Goal: Information Seeking & Learning: Check status

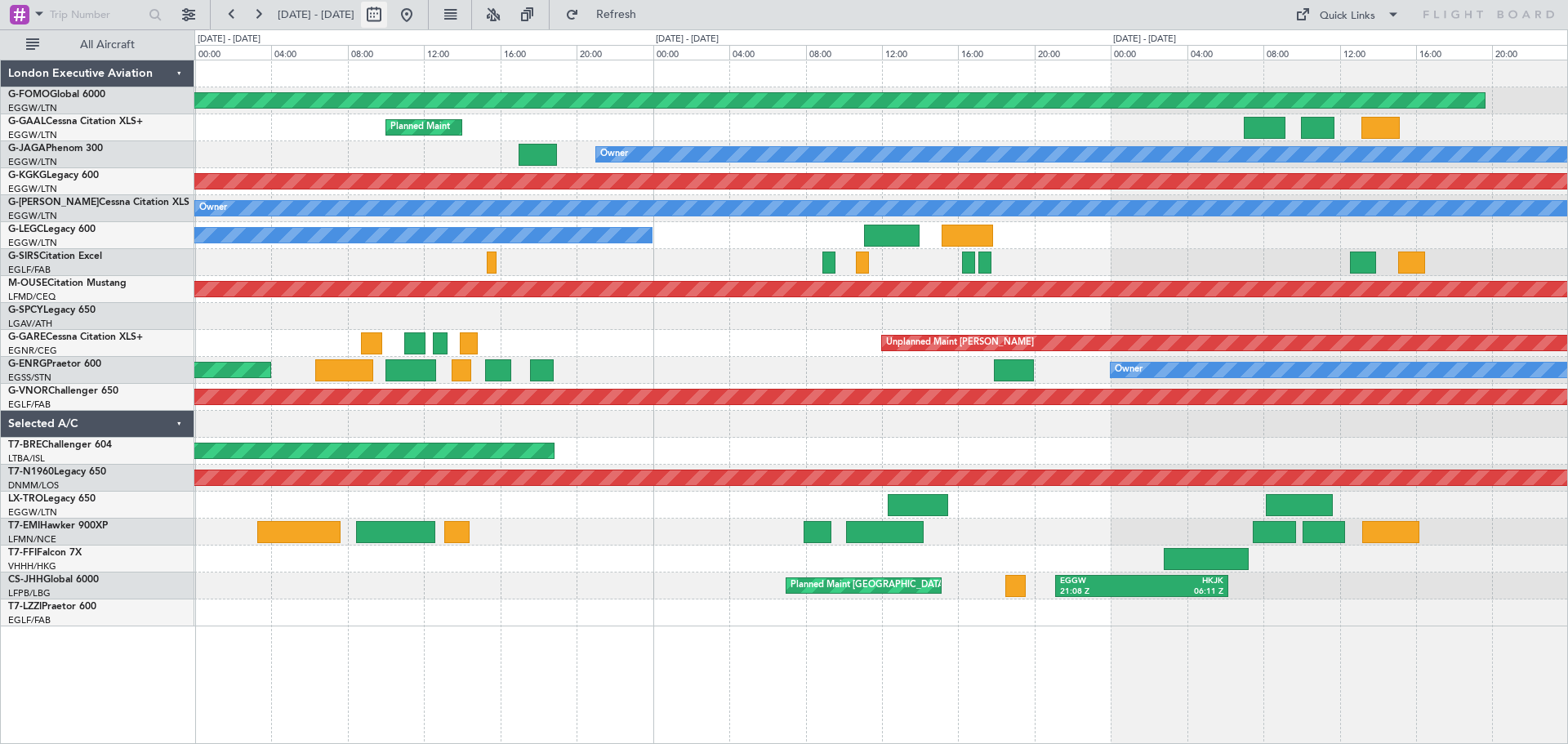
click at [387, 18] on button at bounding box center [374, 14] width 26 height 26
select select "8"
select select "2025"
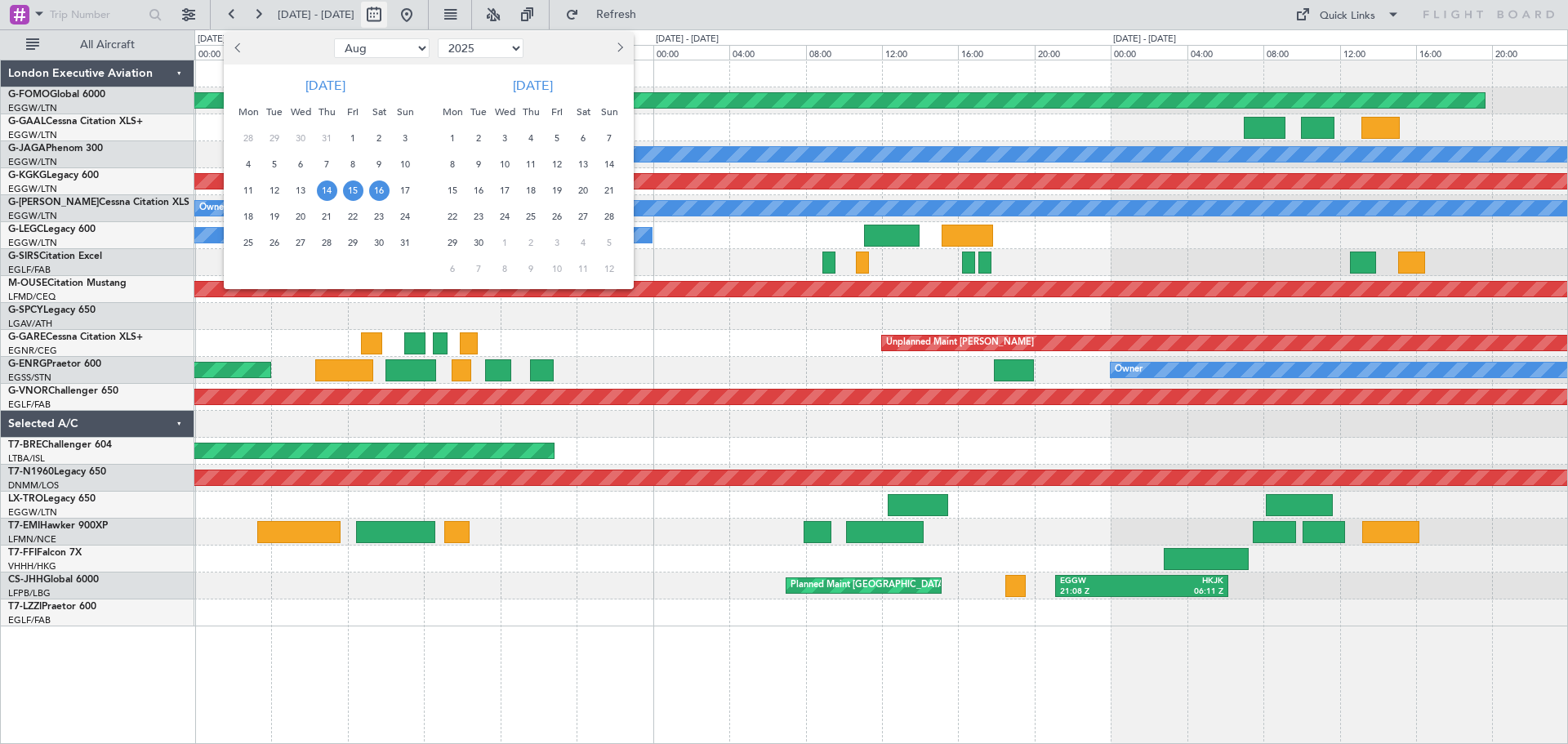
click at [428, 18] on div at bounding box center [784, 372] width 1568 height 744
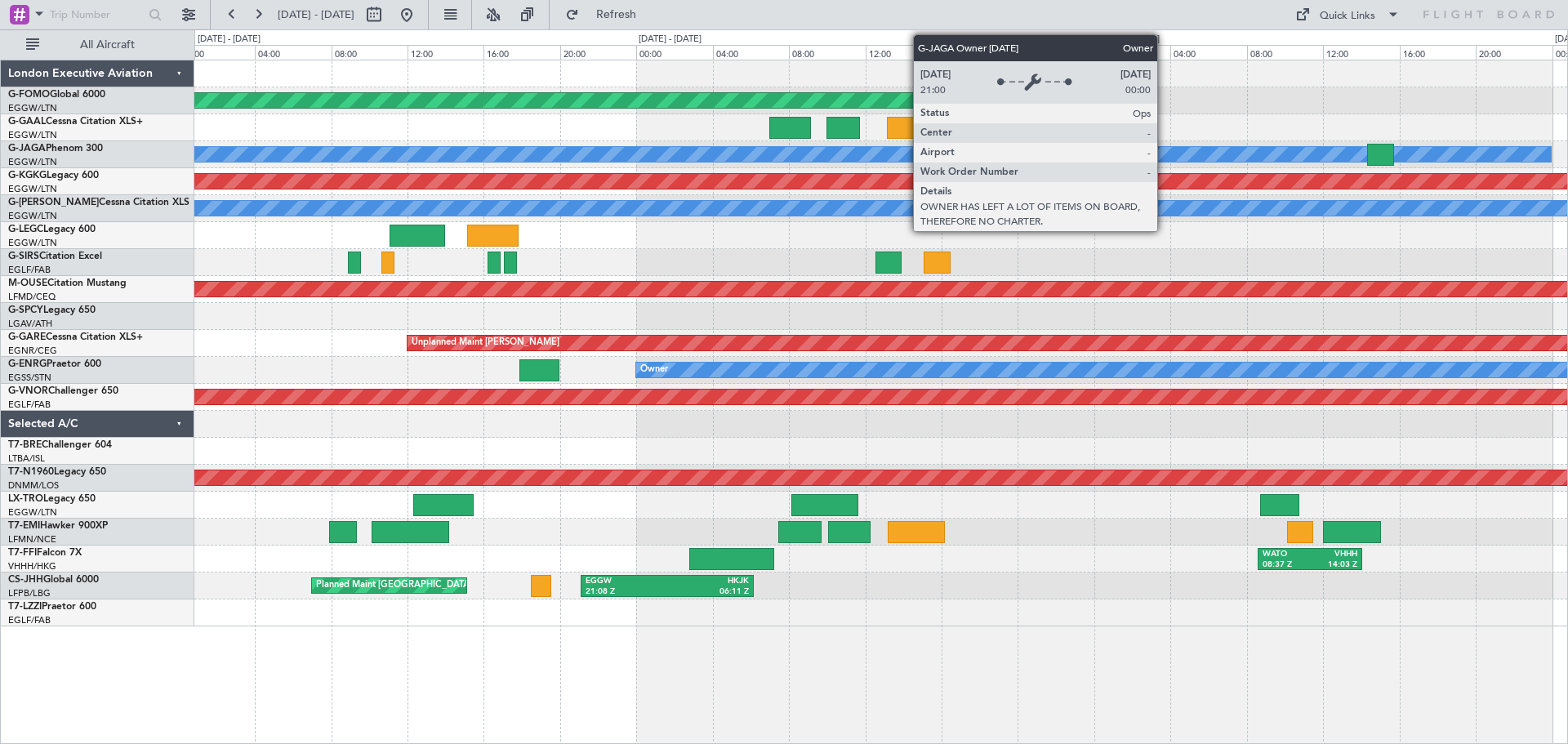
click at [314, 163] on div "Owner" at bounding box center [880, 154] width 1372 height 27
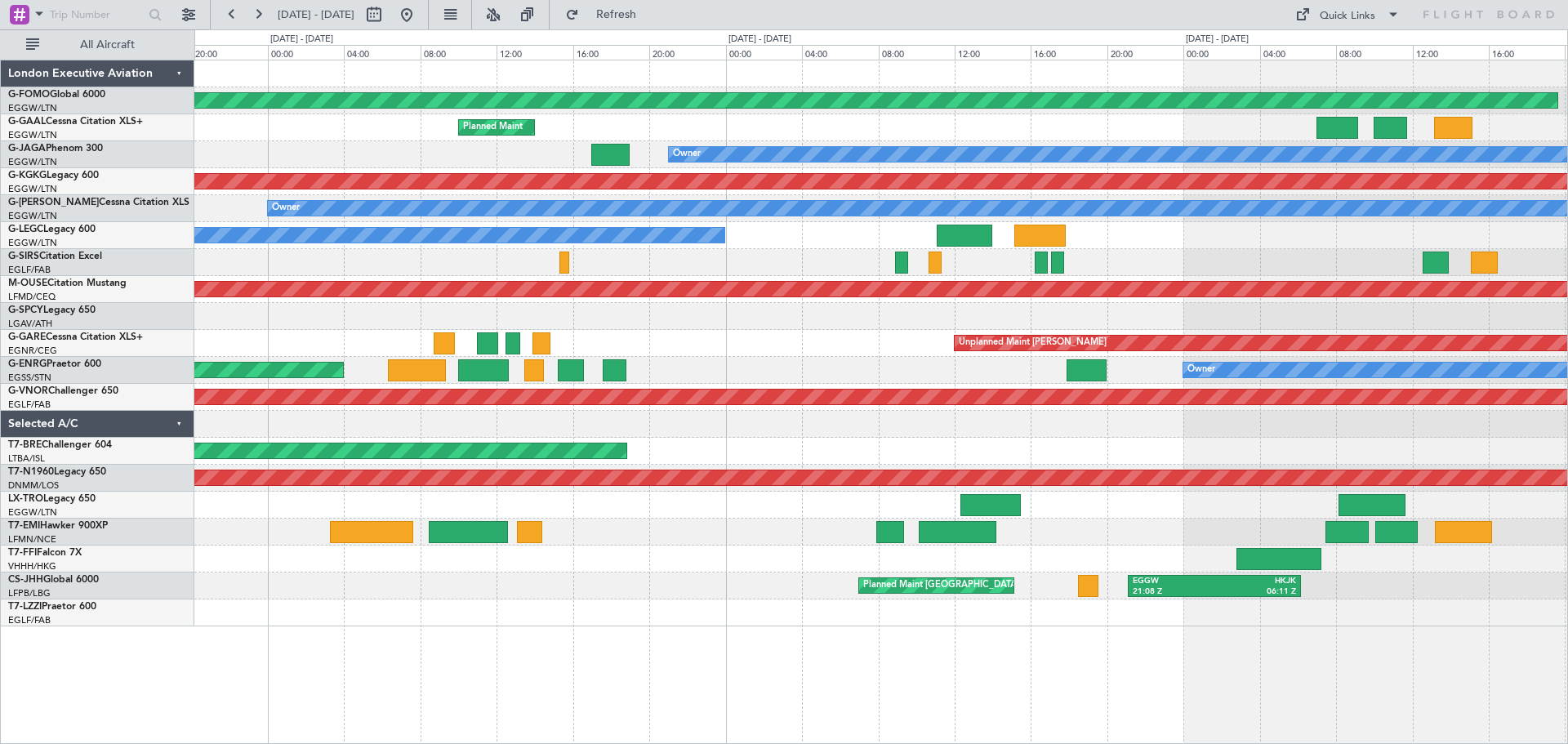
click at [1466, 381] on div "Planned Maint Windsor Locks ([PERSON_NAME] Intl) Planned Maint Owner AOG Maint …" at bounding box center [880, 343] width 1372 height 566
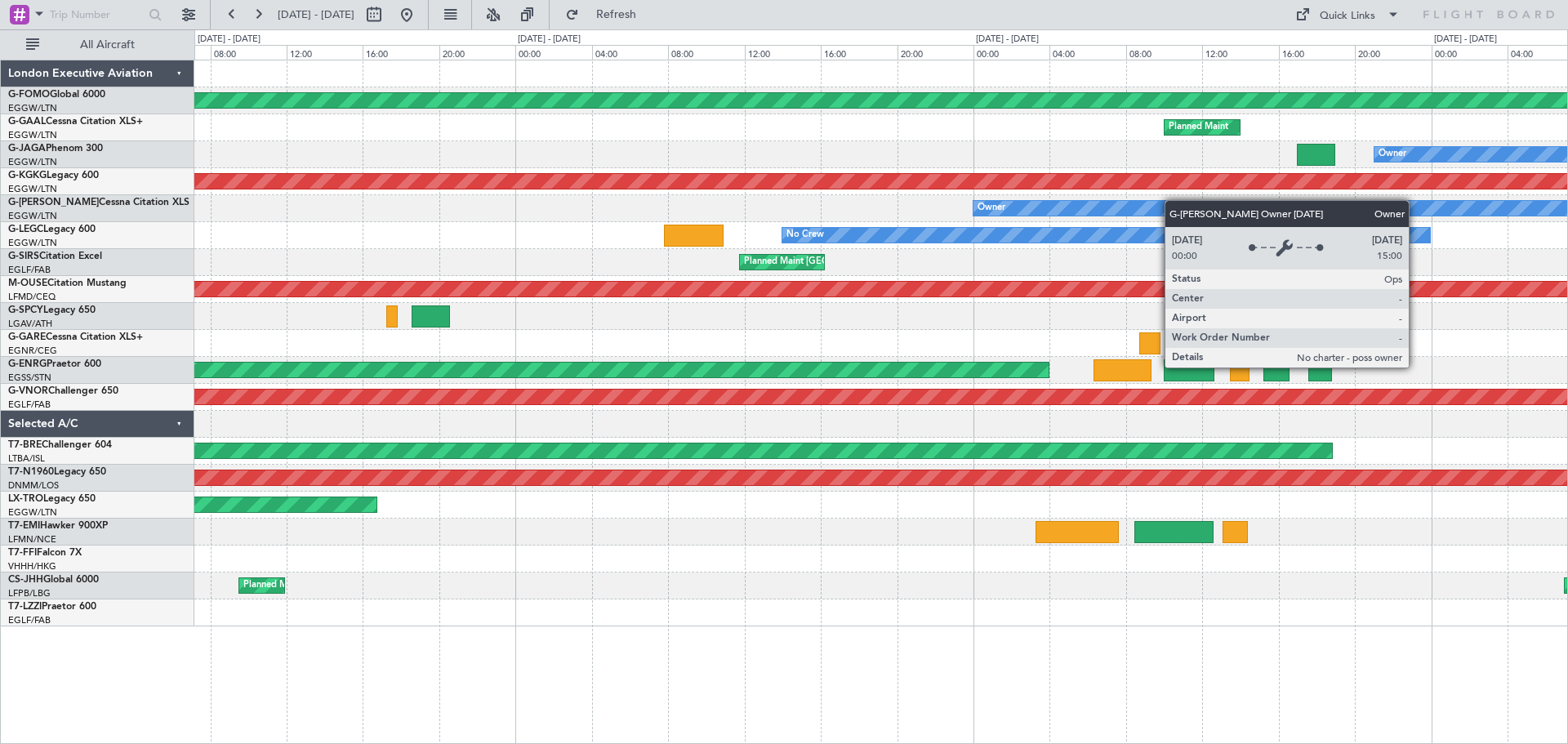
click at [1188, 202] on div "Planned Maint Windsor Locks ([PERSON_NAME] Intl) Planned Maint Owner AOG Maint …" at bounding box center [880, 343] width 1372 height 566
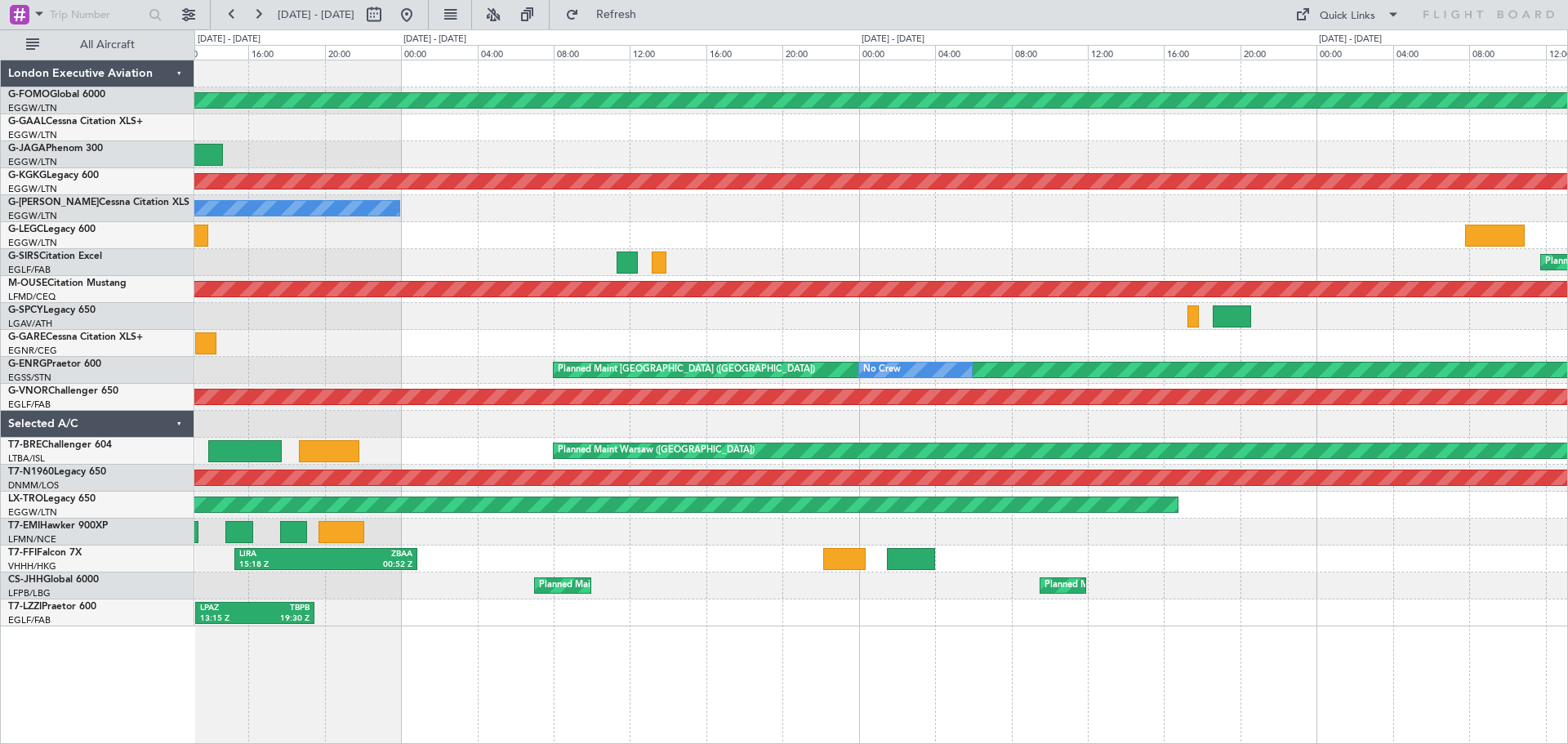
click at [491, 170] on div "Planned Maint Windsor Locks ([PERSON_NAME] Intl) AOG Maint [GEOGRAPHIC_DATA] ([…" at bounding box center [880, 343] width 1372 height 566
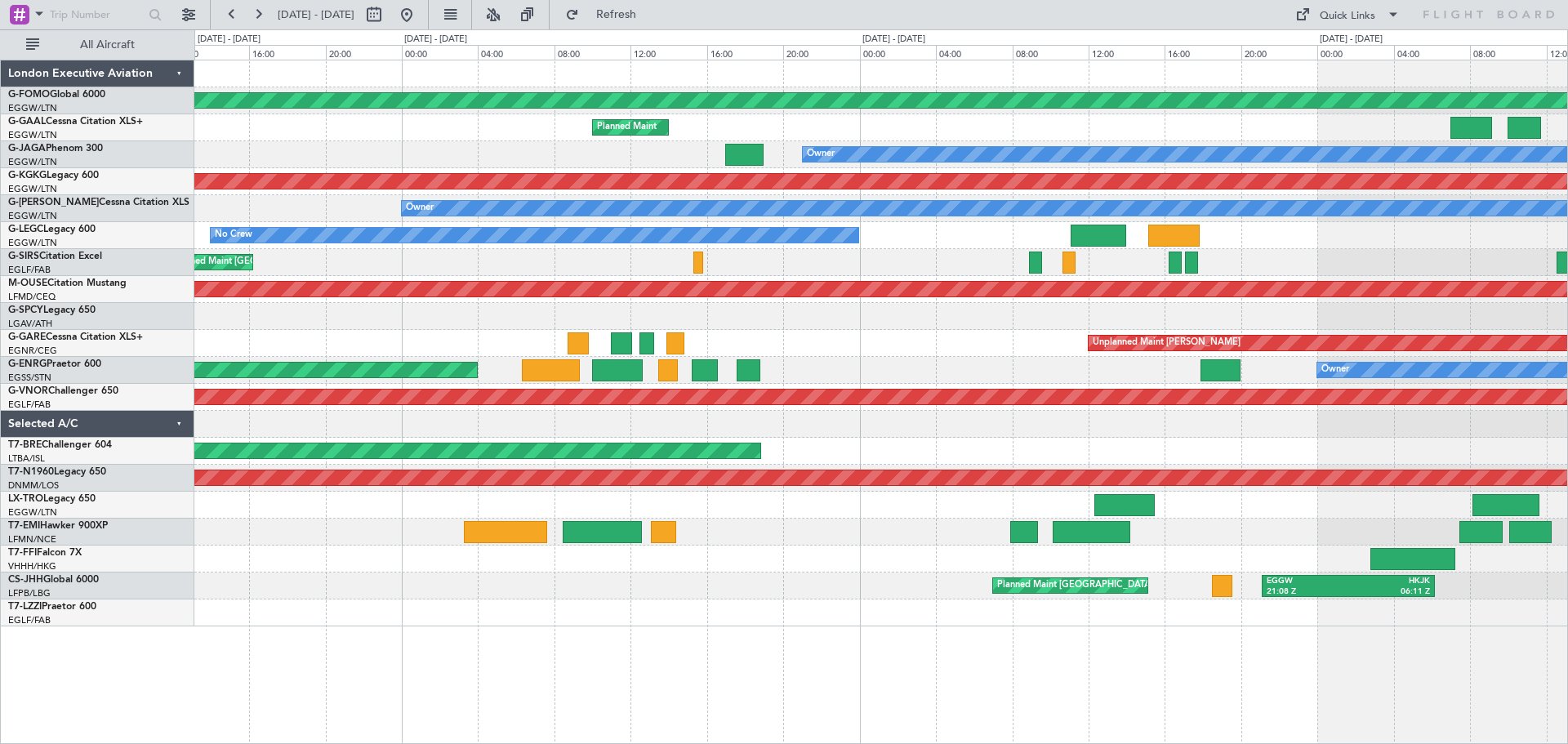
click at [462, 135] on div "Planned Maint Windsor Locks ([PERSON_NAME] Intl) Planned Maint Owner AOG Maint …" at bounding box center [880, 343] width 1372 height 566
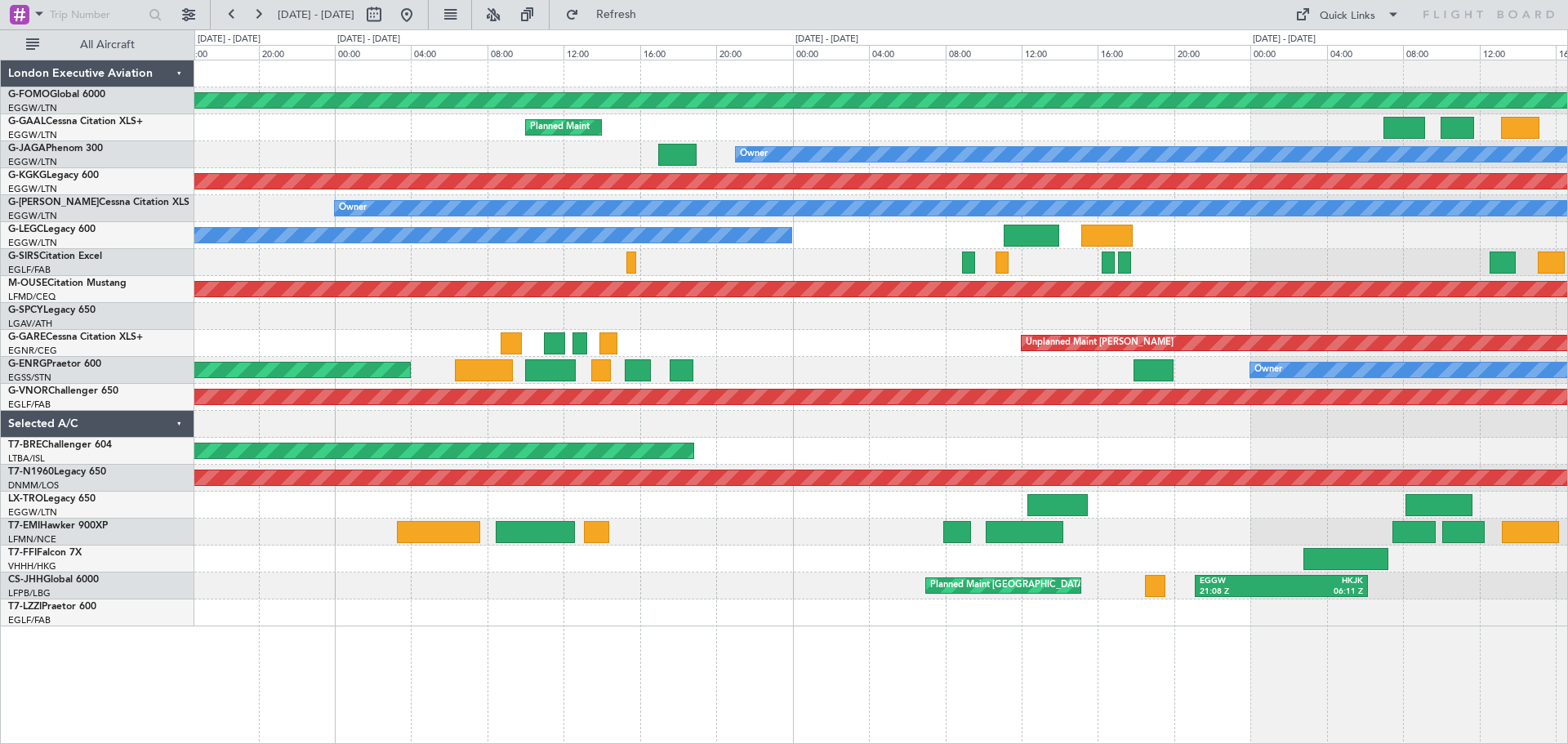
click at [818, 362] on div "Owner Planned Maint [GEOGRAPHIC_DATA] ([GEOGRAPHIC_DATA])" at bounding box center [880, 370] width 1372 height 27
click at [828, 353] on div "Unplanned Maint [PERSON_NAME]" at bounding box center [880, 343] width 1372 height 27
click at [891, 341] on div "Unplanned Maint [PERSON_NAME]" at bounding box center [880, 343] width 1372 height 27
